Goal: Transaction & Acquisition: Purchase product/service

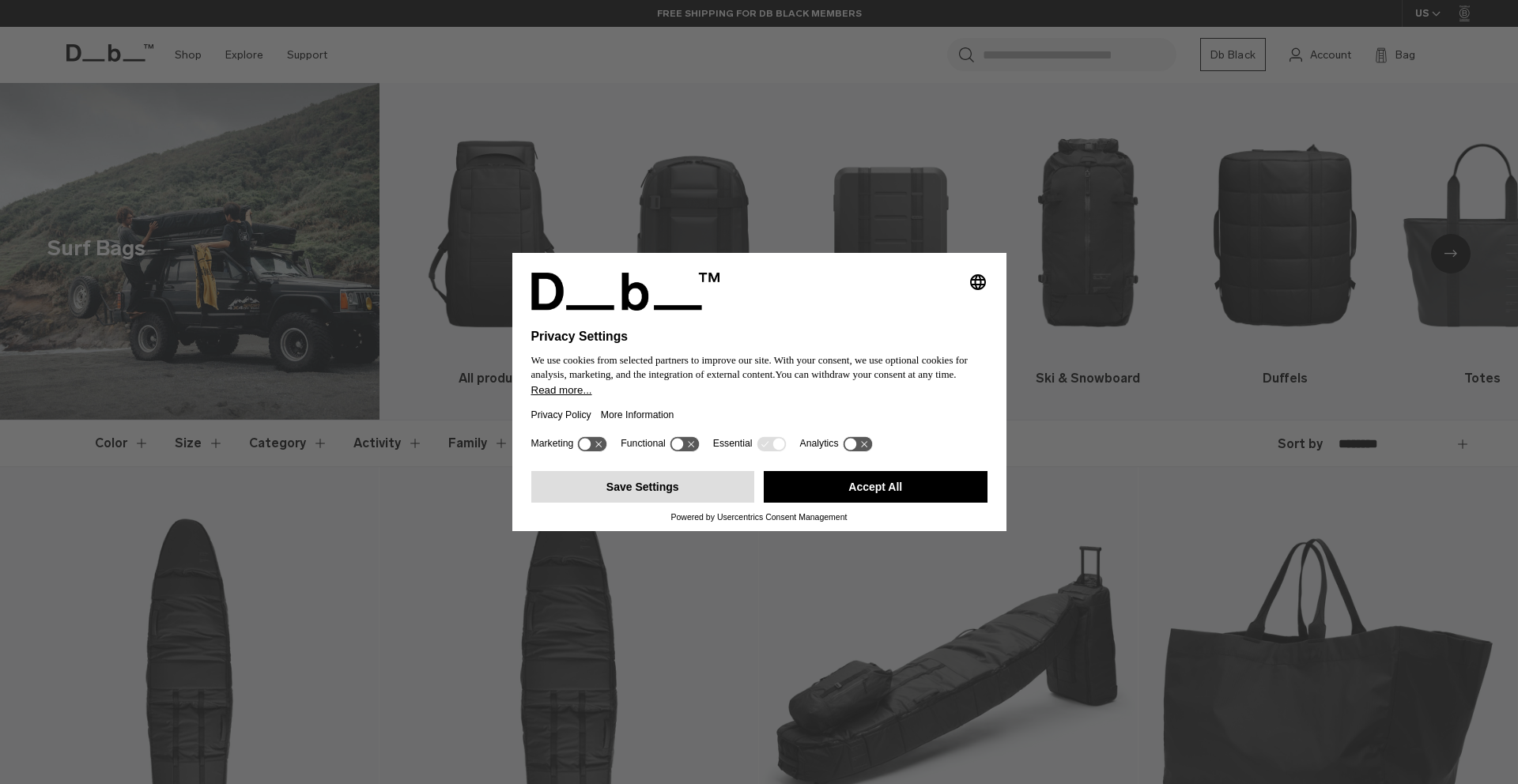
click at [650, 503] on button "Save Settings" at bounding box center [642, 486] width 224 height 31
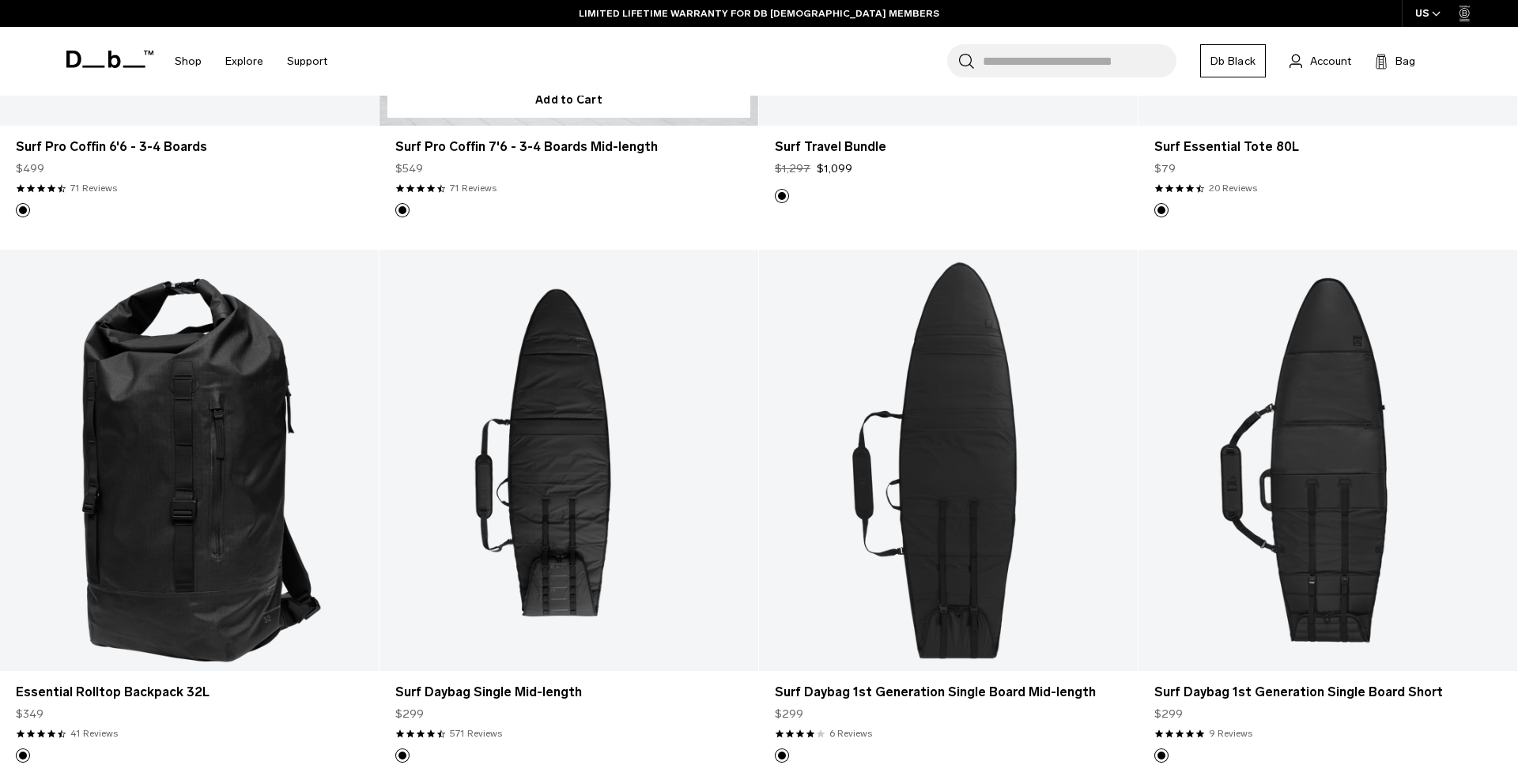
scroll to position [934, 0]
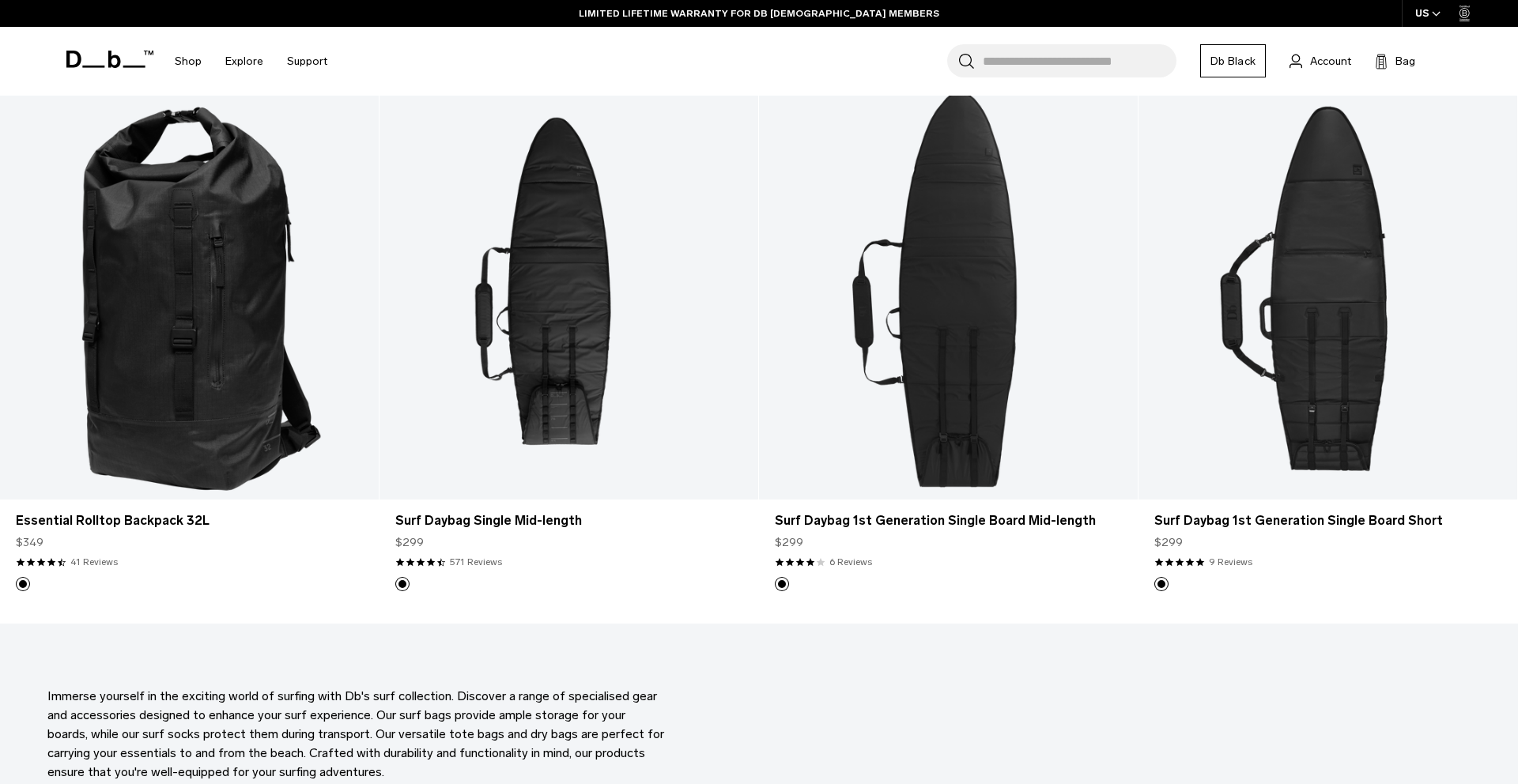
drag, startPoint x: 982, startPoint y: 645, endPoint x: 945, endPoint y: 645, distance: 37.0
click at [945, 645] on section "Immerse yourself in the exciting world of surfing with Db's surf collection. Di…" at bounding box center [759, 734] width 1518 height 221
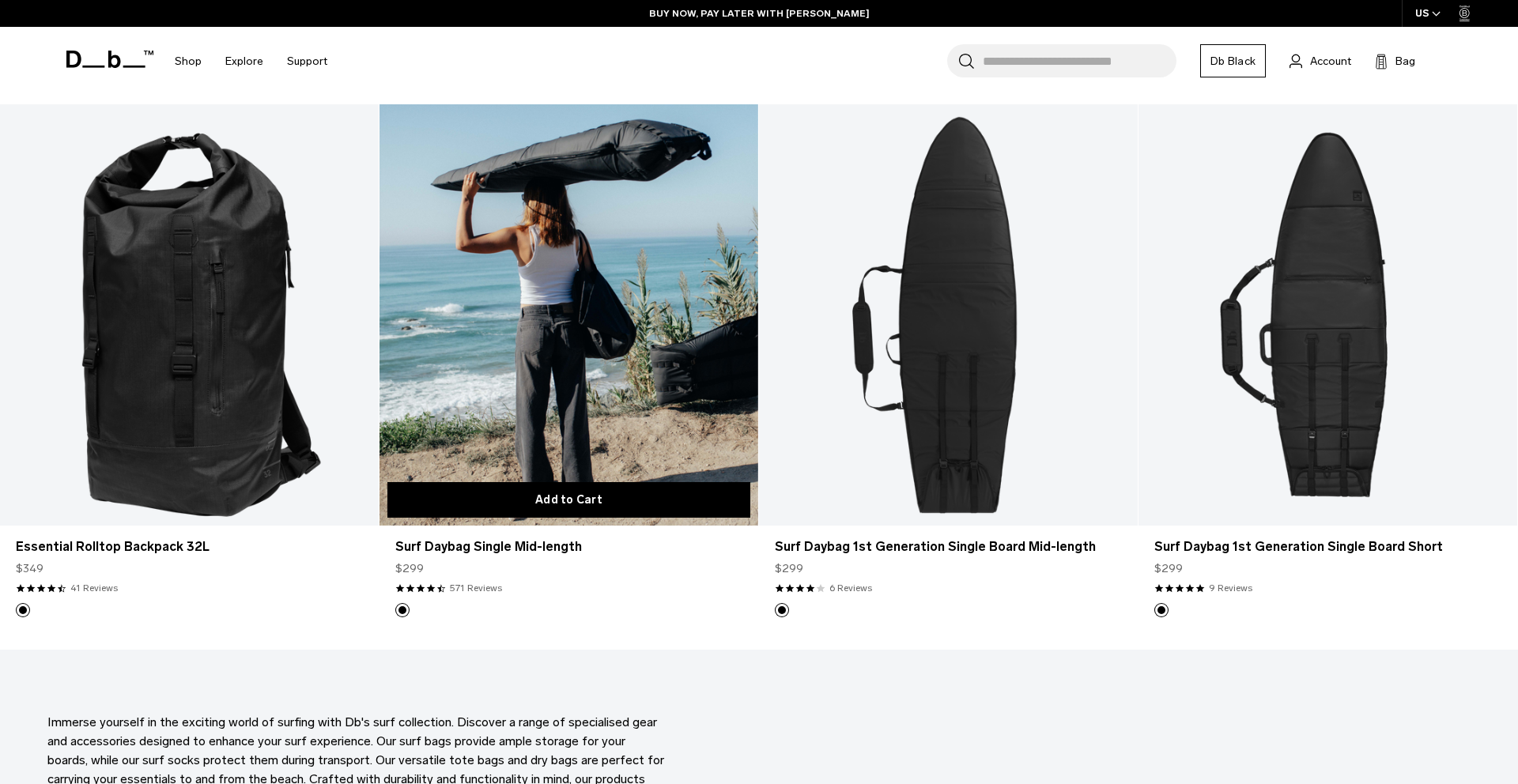
scroll to position [904, 0]
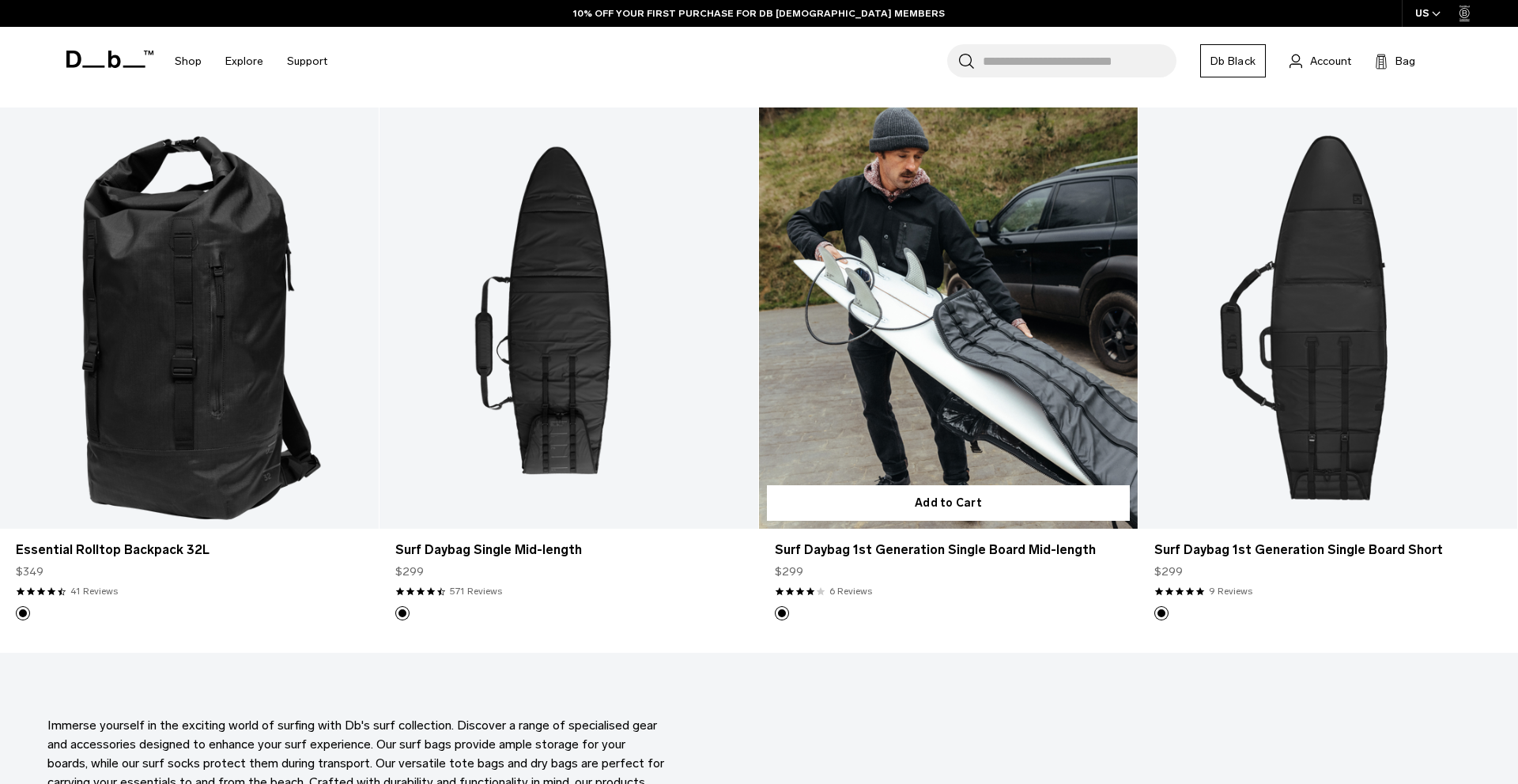
drag, startPoint x: 954, startPoint y: 647, endPoint x: 924, endPoint y: 641, distance: 30.6
click at [924, 641] on article "Add to Cart Surf Daybag 1st Generation Single Board Mid-length $299 4.0 star ra…" at bounding box center [948, 379] width 380 height 544
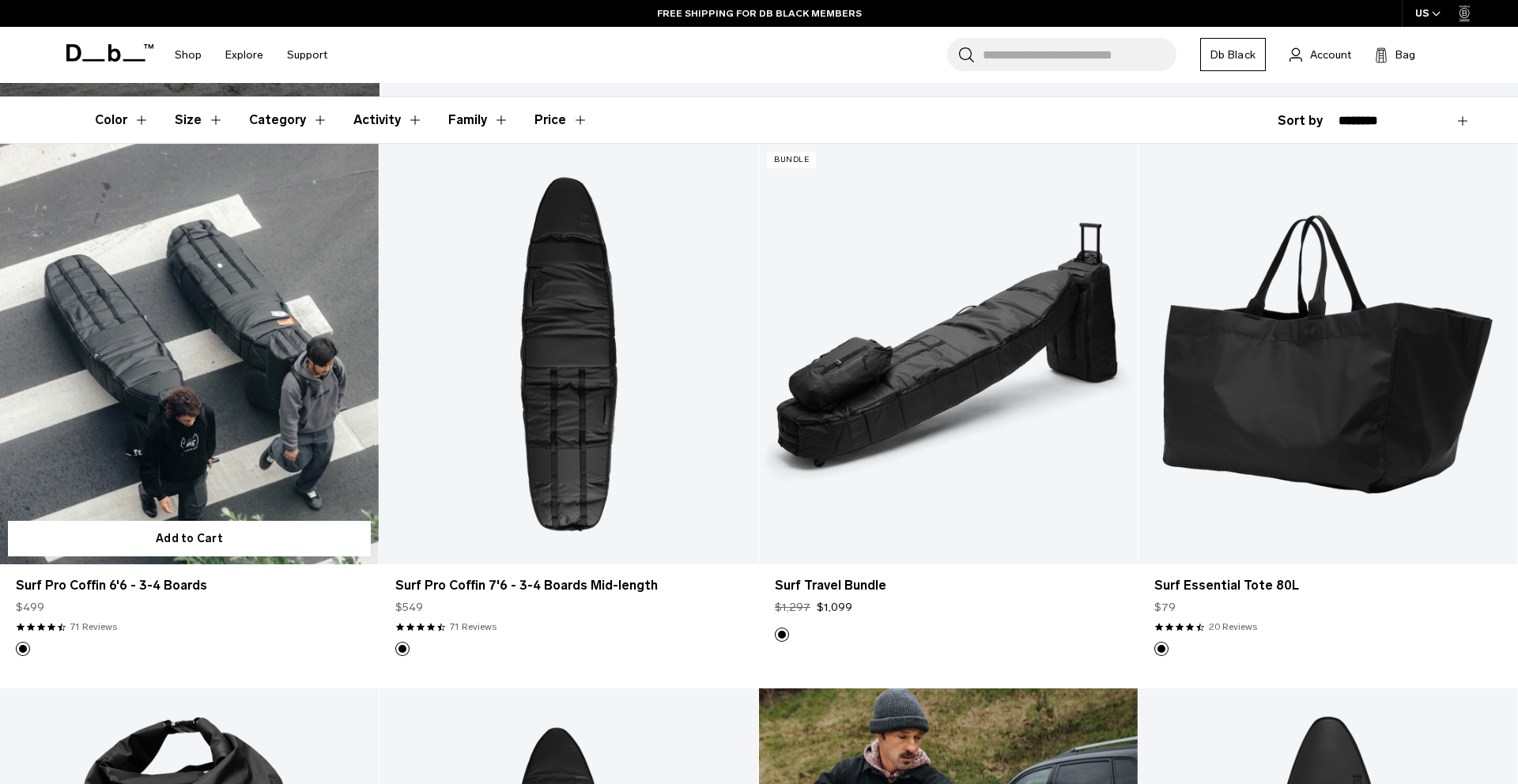
scroll to position [324, 0]
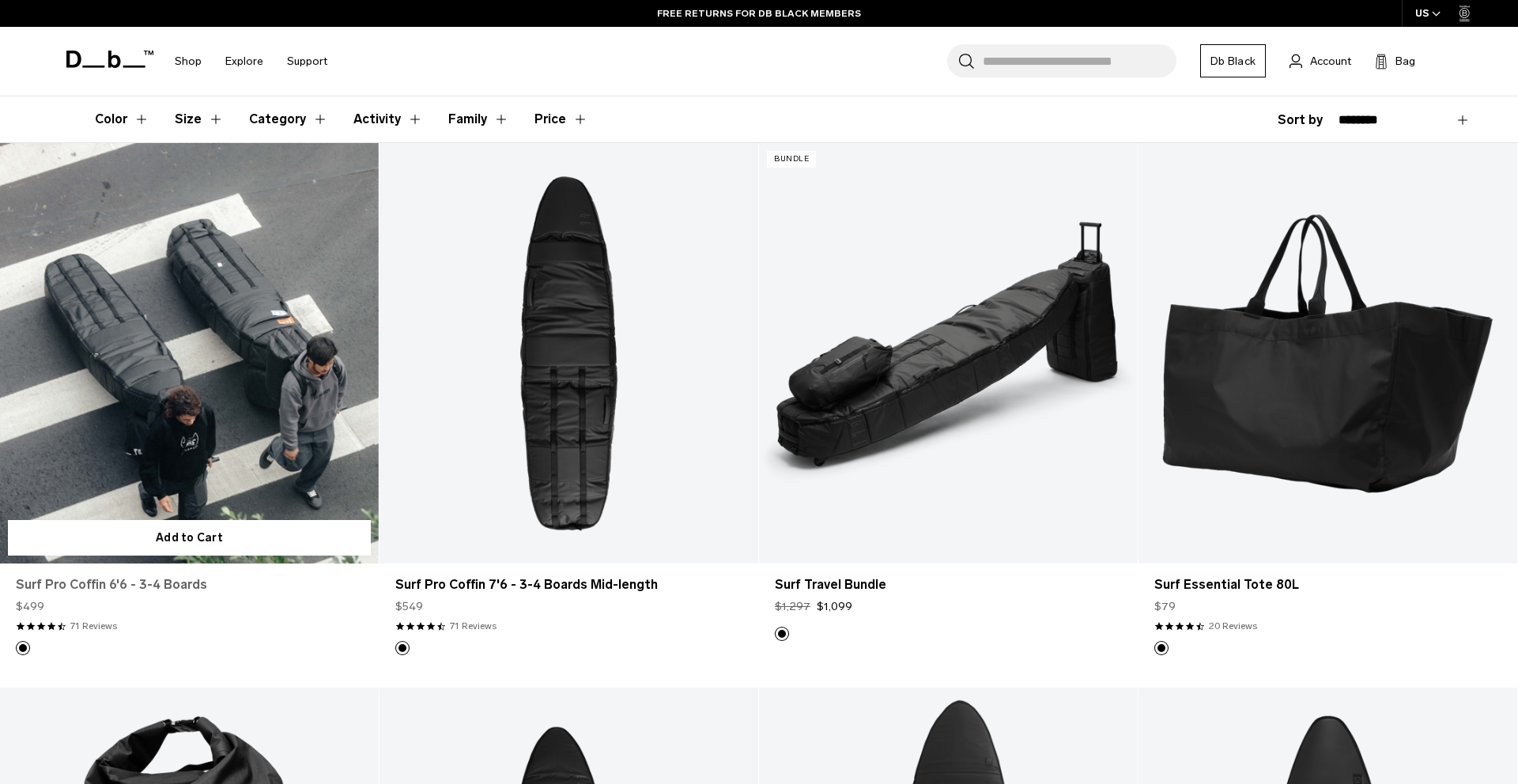
click at [269, 579] on link "Surf Pro Coffin 6'6 - 3-4 Boards" at bounding box center [189, 585] width 347 height 19
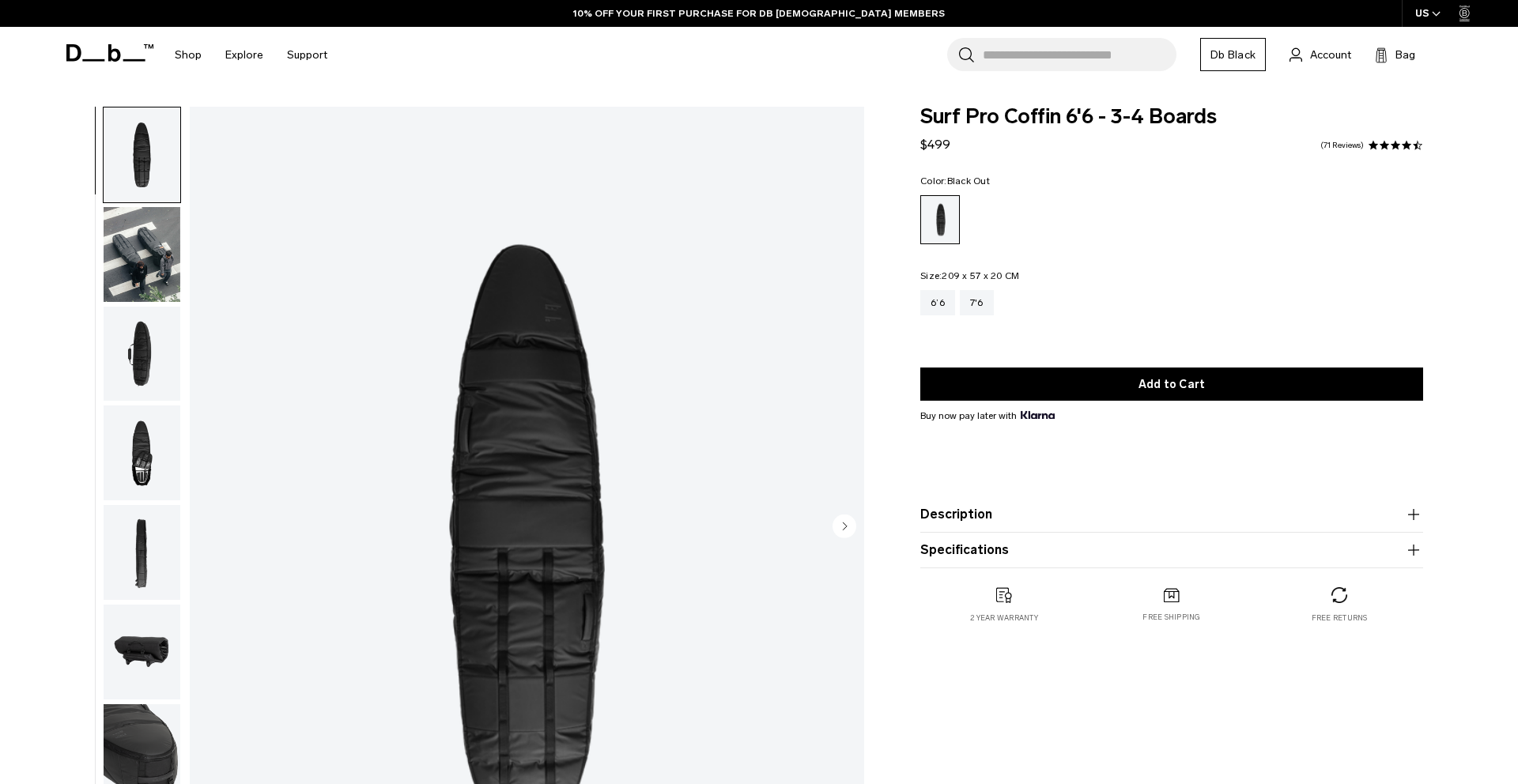
click at [132, 232] on img "button" at bounding box center [142, 254] width 77 height 95
